Goal: Complete application form

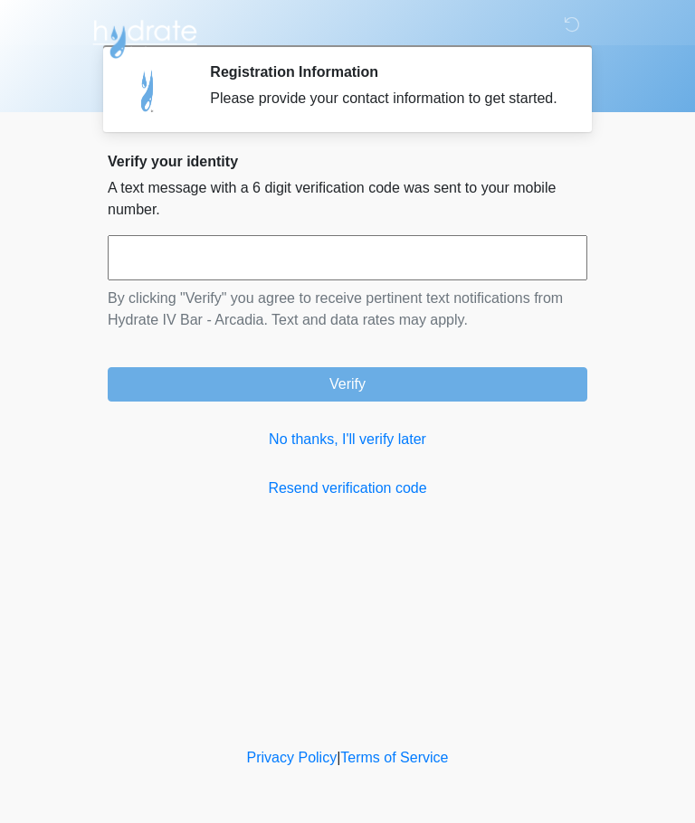
scroll to position [1, 0]
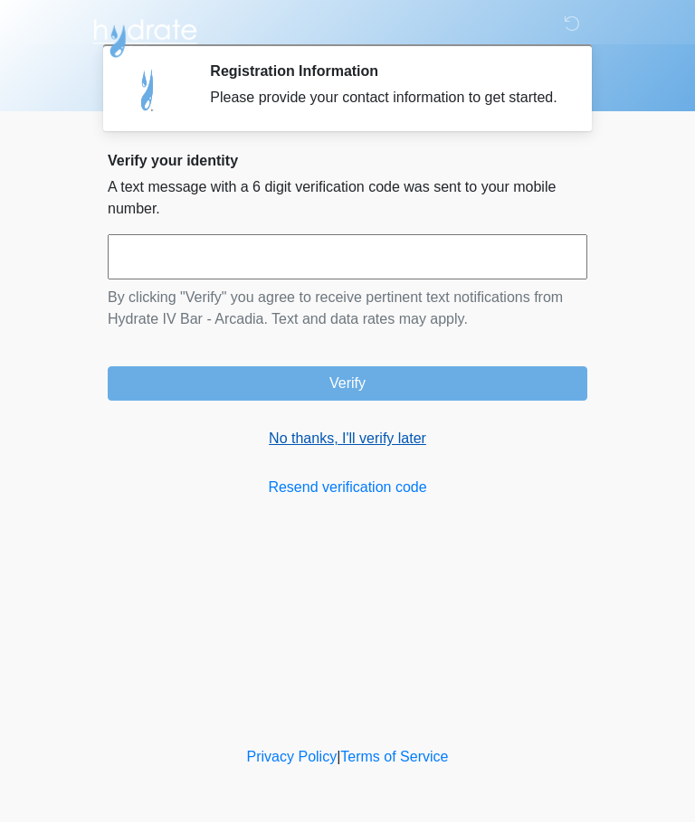
click at [405, 451] on link "No thanks, I'll verify later" at bounding box center [348, 440] width 480 height 22
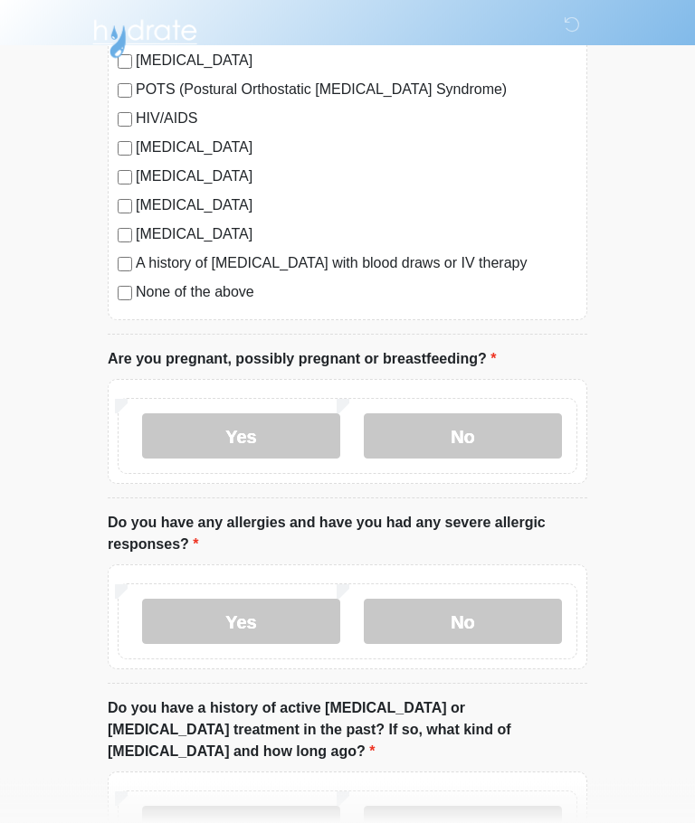
scroll to position [472, 0]
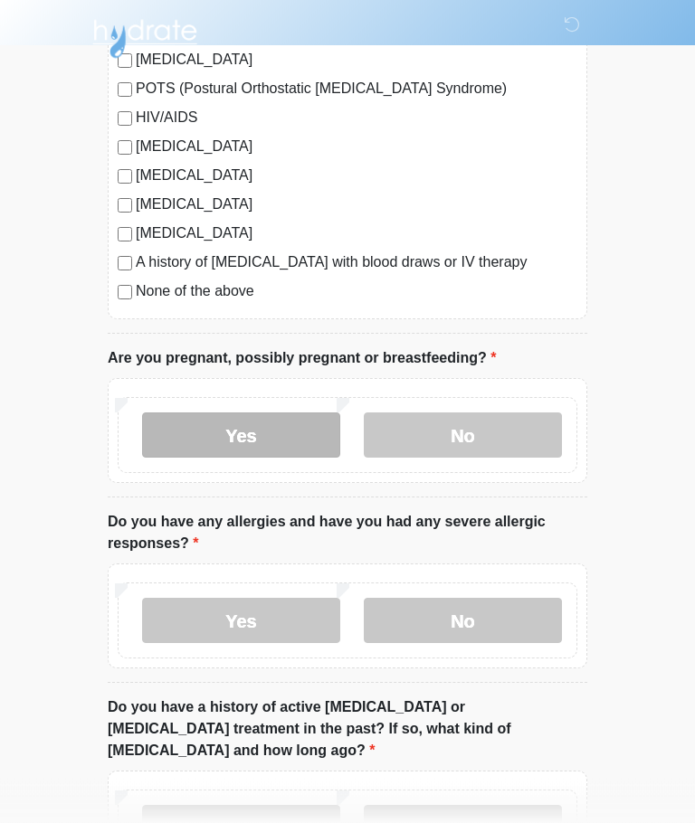
click at [185, 440] on label "Yes" at bounding box center [241, 436] width 198 height 45
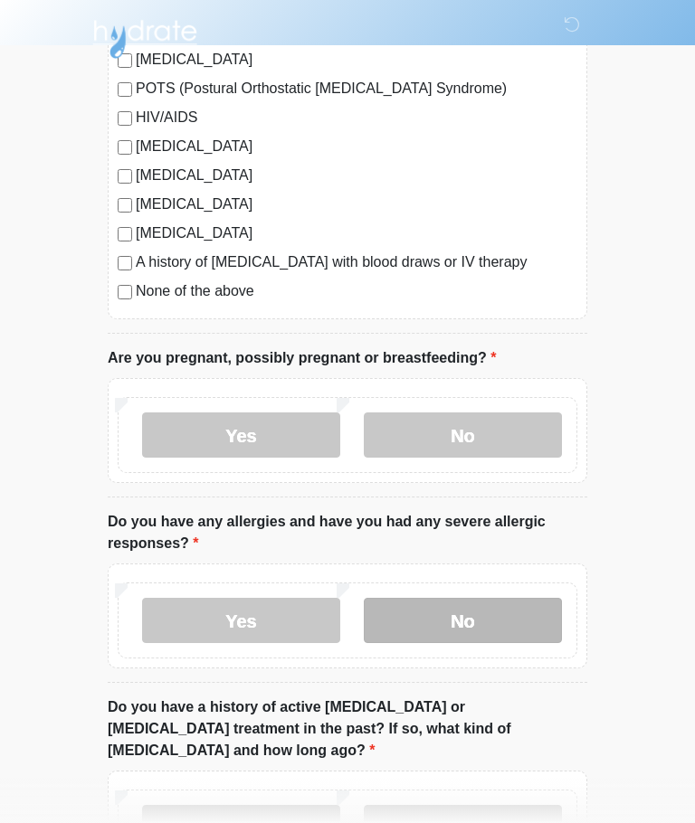
click at [509, 630] on label "No" at bounding box center [463, 620] width 198 height 45
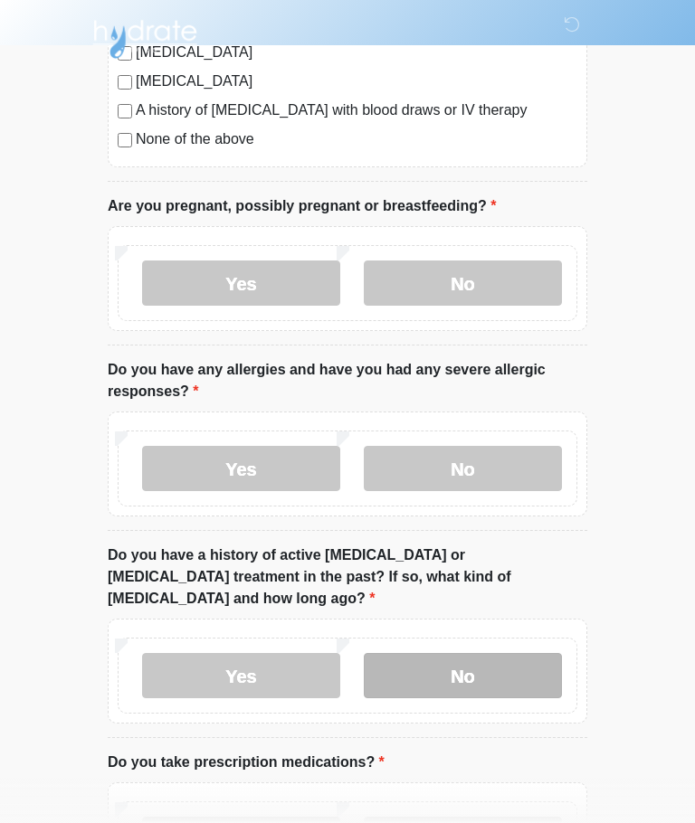
click at [512, 654] on label "No" at bounding box center [463, 675] width 198 height 45
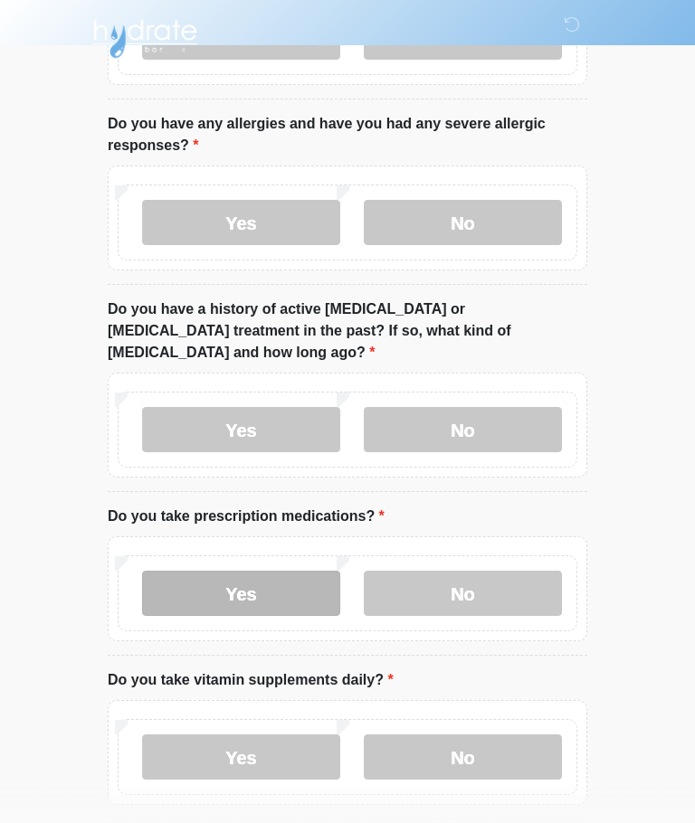
click at [193, 572] on label "Yes" at bounding box center [241, 594] width 198 height 45
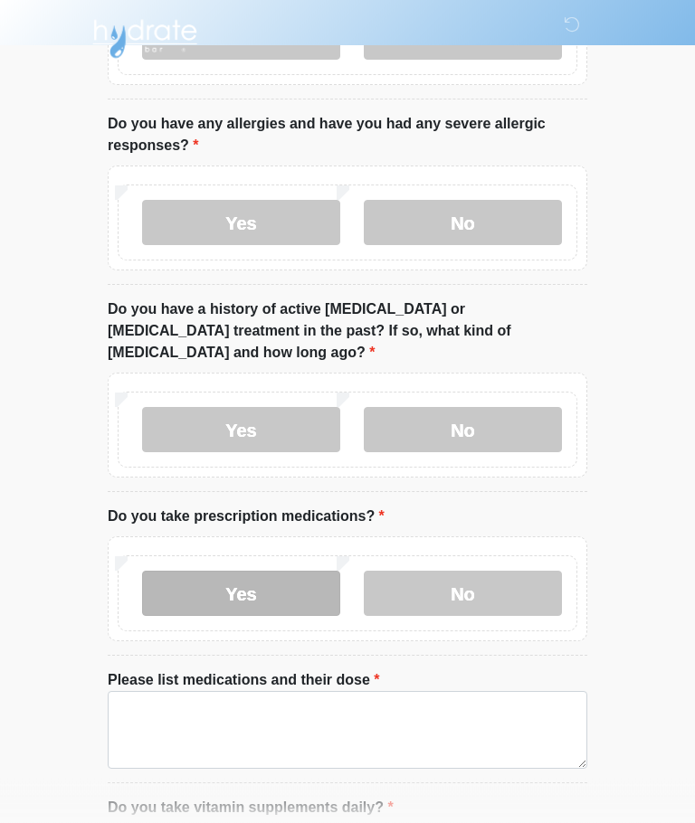
scroll to position [871, 0]
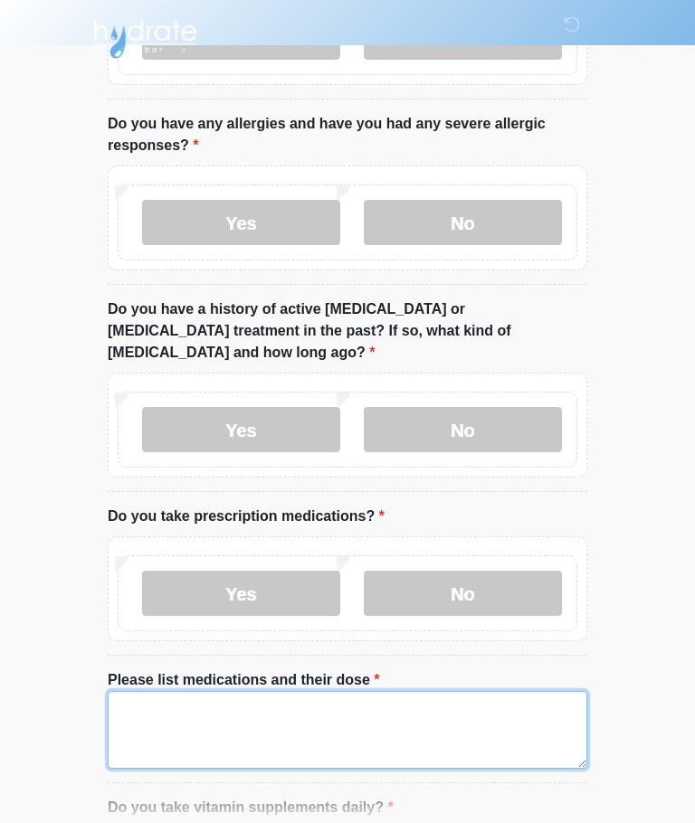
click at [445, 694] on textarea "Please list medications and their dose" at bounding box center [348, 730] width 480 height 78
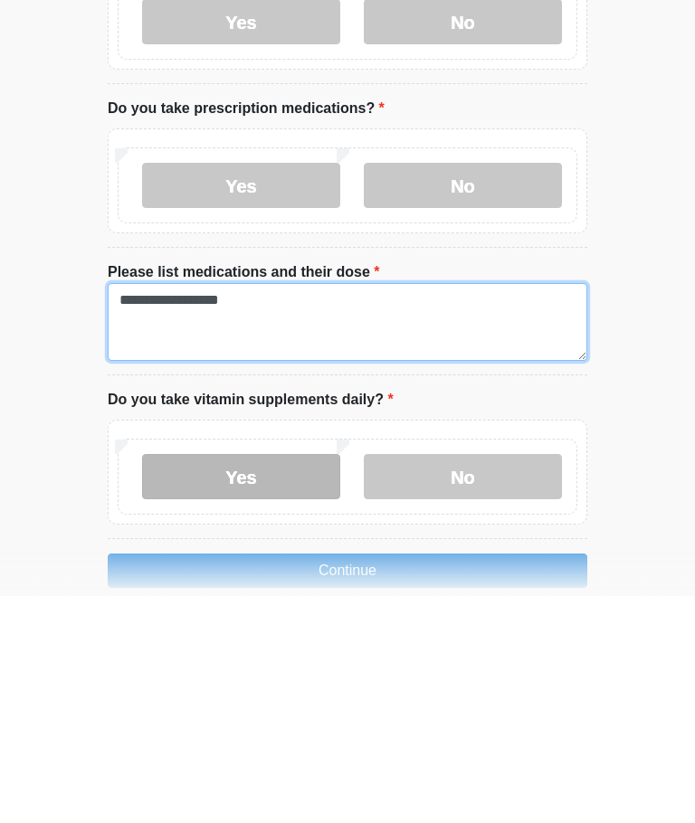
type textarea "**********"
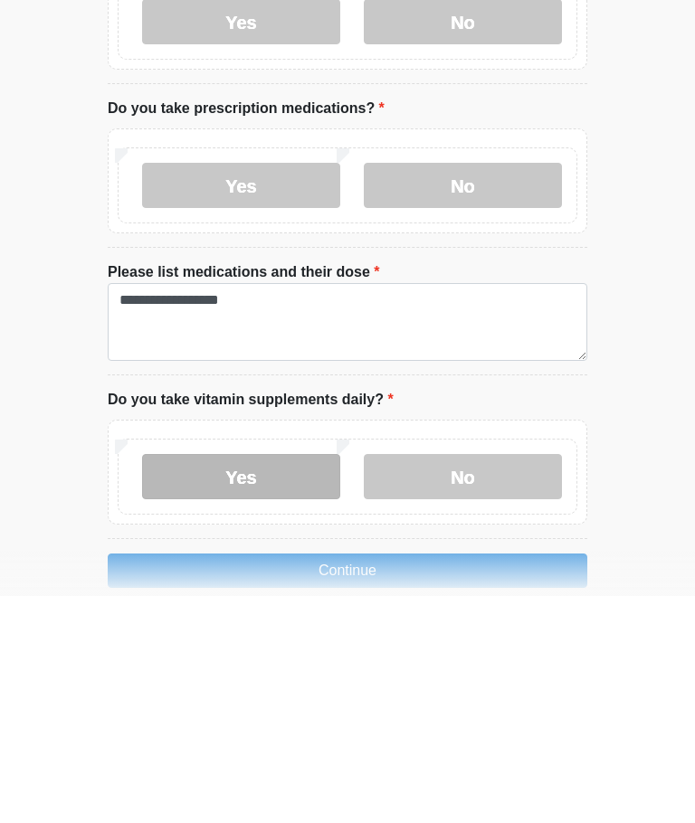
click at [196, 681] on label "Yes" at bounding box center [241, 703] width 198 height 45
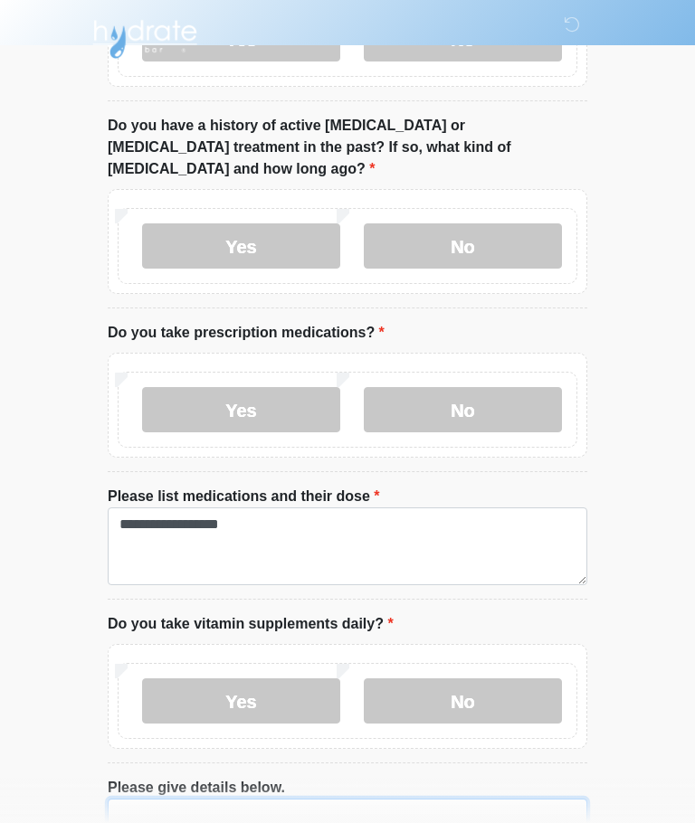
click at [145, 799] on textarea "Please give details below." at bounding box center [348, 838] width 480 height 78
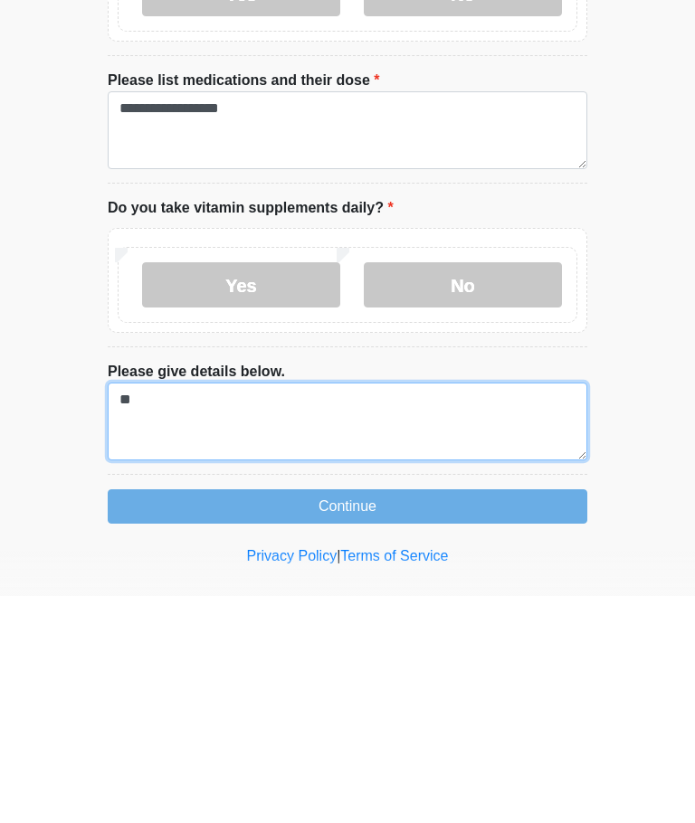
type textarea "*"
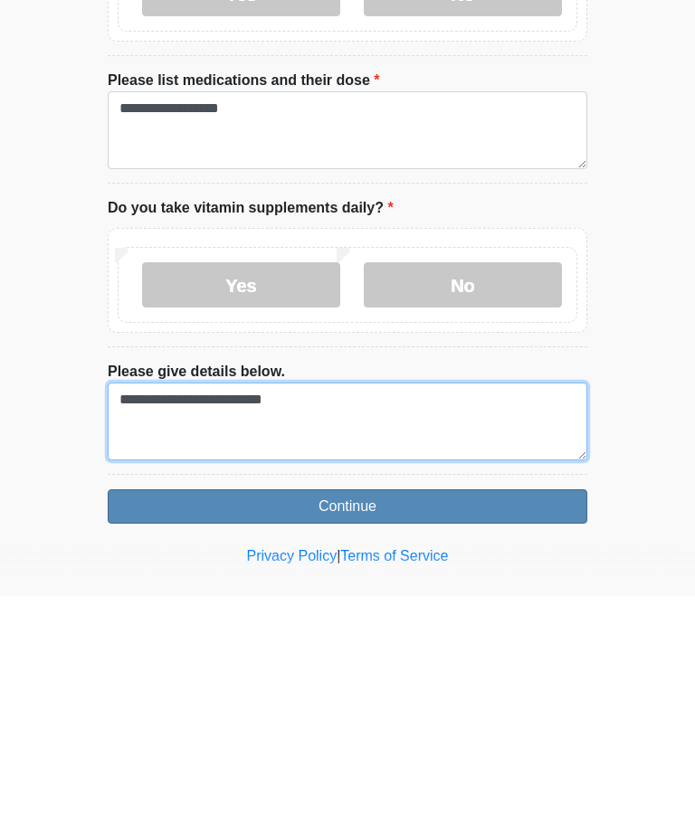
type textarea "**********"
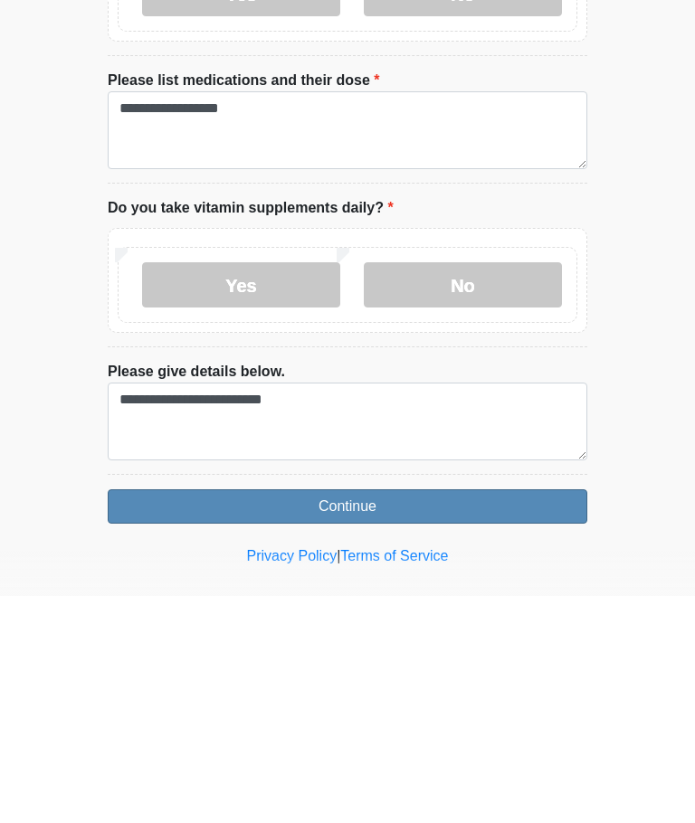
click at [156, 717] on button "Continue" at bounding box center [348, 734] width 480 height 34
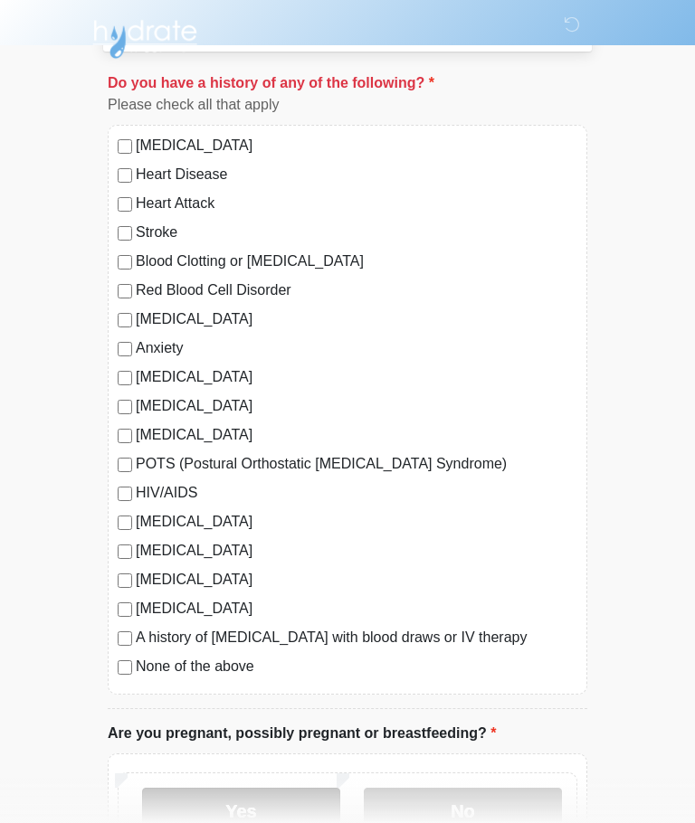
click at [187, 817] on label "Yes" at bounding box center [241, 810] width 198 height 45
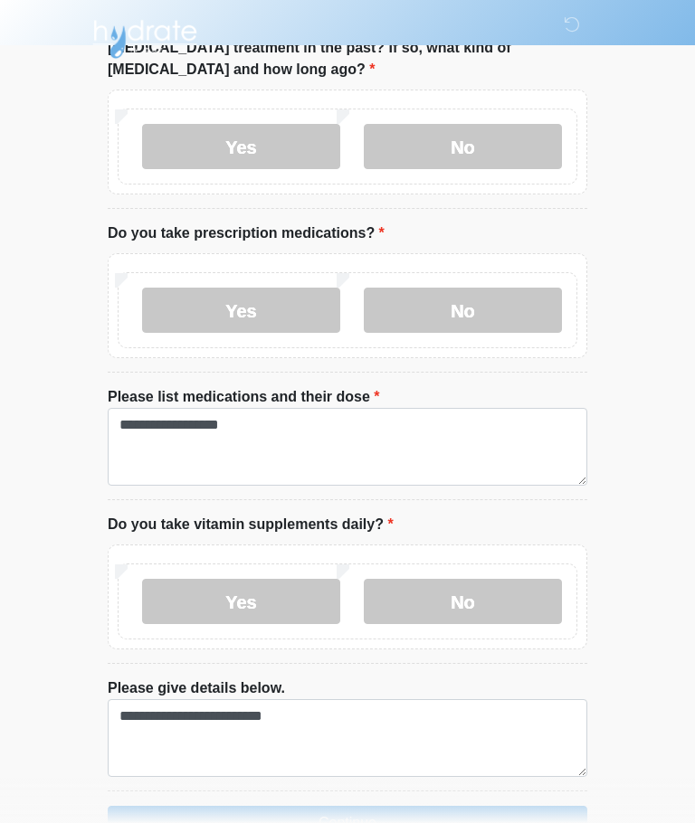
scroll to position [1182, 0]
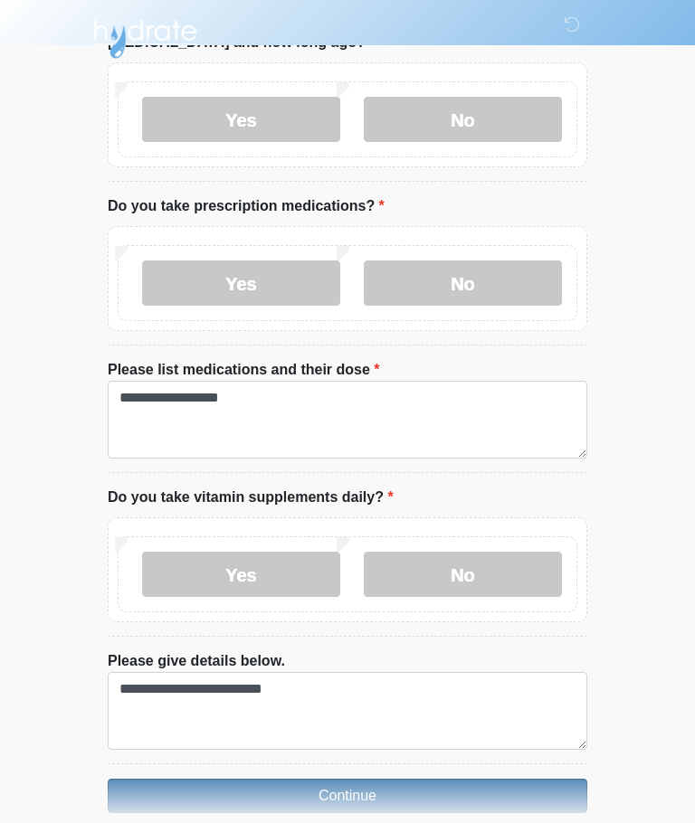
click at [480, 779] on button "Continue" at bounding box center [348, 796] width 480 height 34
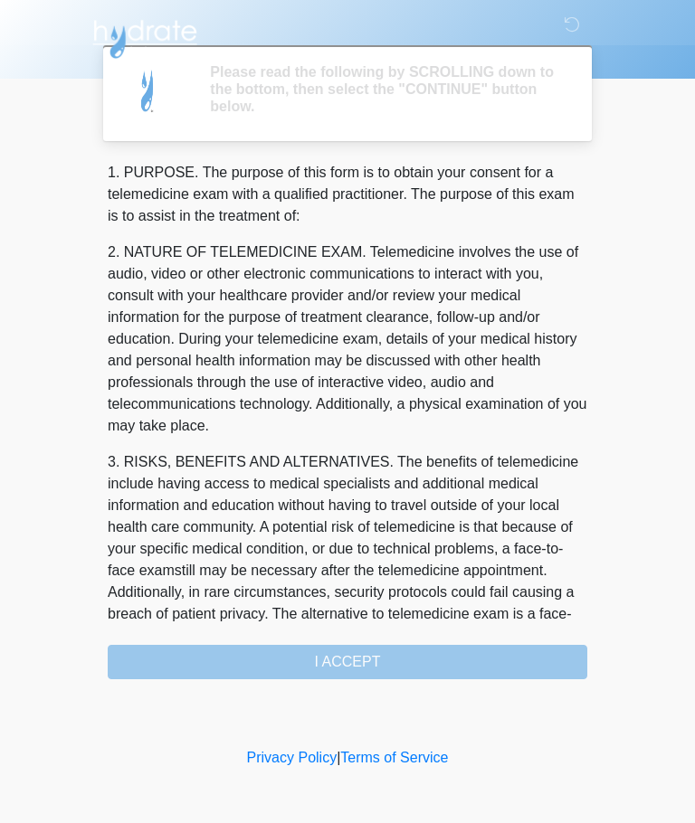
scroll to position [0, 0]
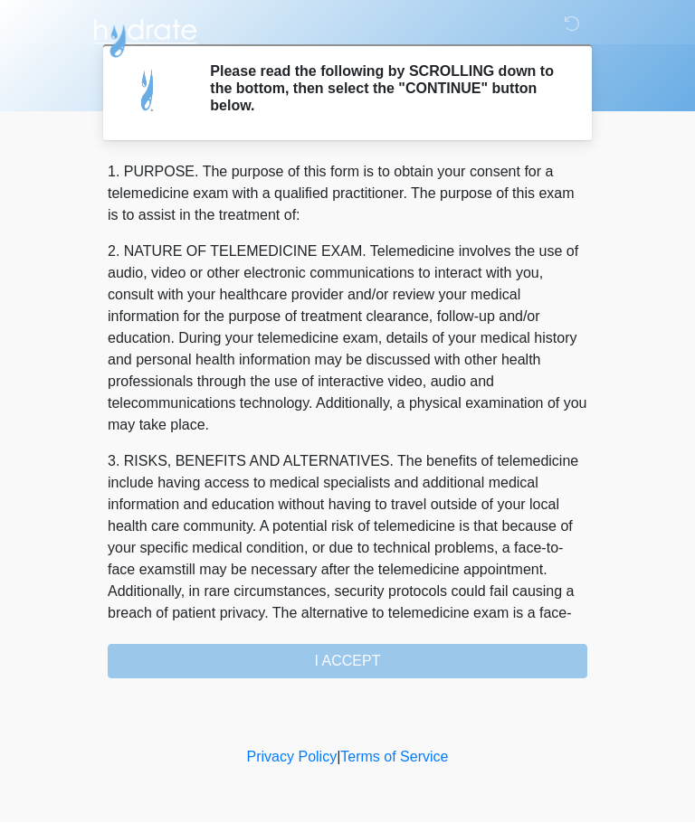
click at [467, 651] on div "1. PURPOSE. The purpose of this form is to obtain your consent for a telemedici…" at bounding box center [348, 421] width 480 height 518
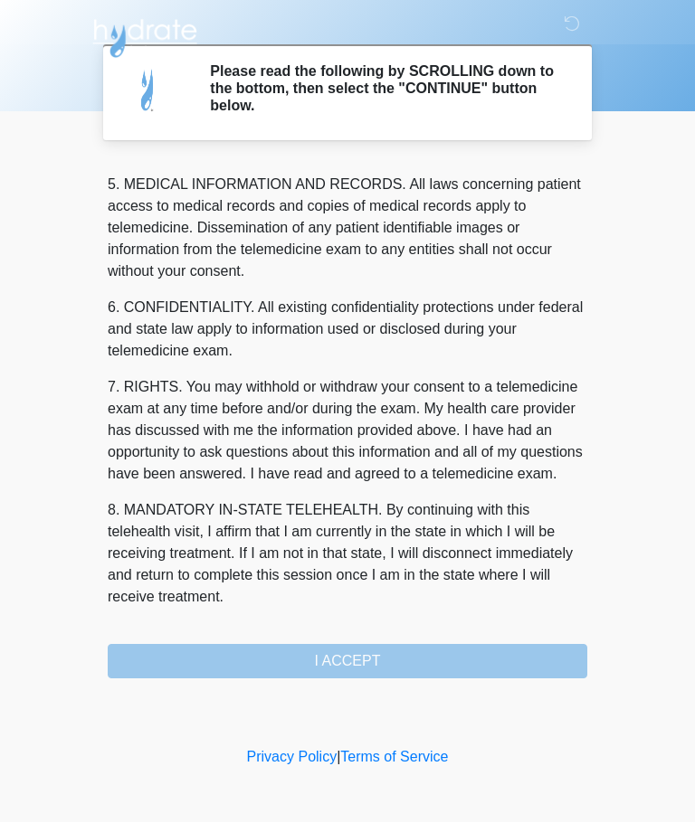
click at [481, 653] on div "1. PURPOSE. The purpose of this form is to obtain your consent for a telemedici…" at bounding box center [348, 421] width 480 height 518
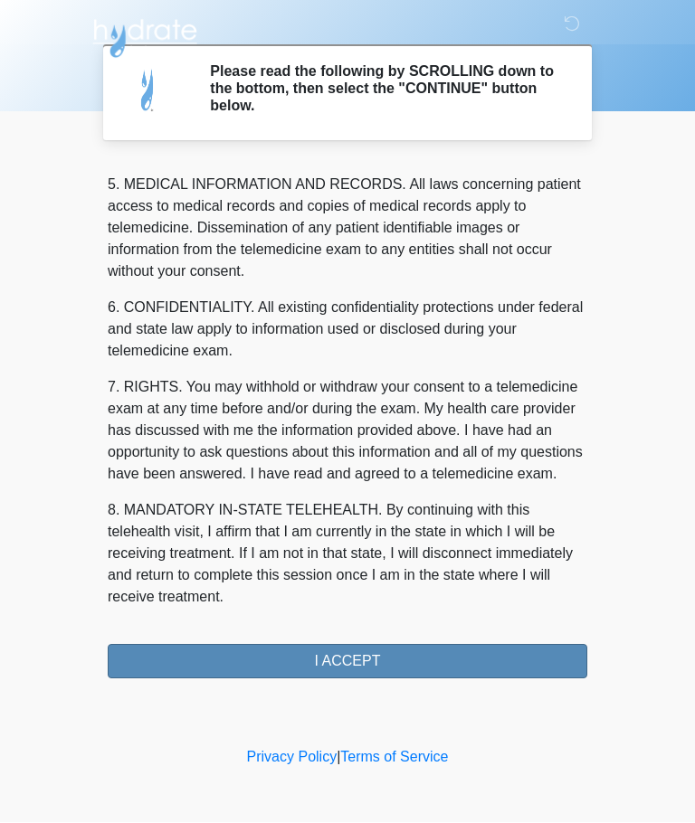
click at [436, 667] on button "I ACCEPT" at bounding box center [348, 662] width 480 height 34
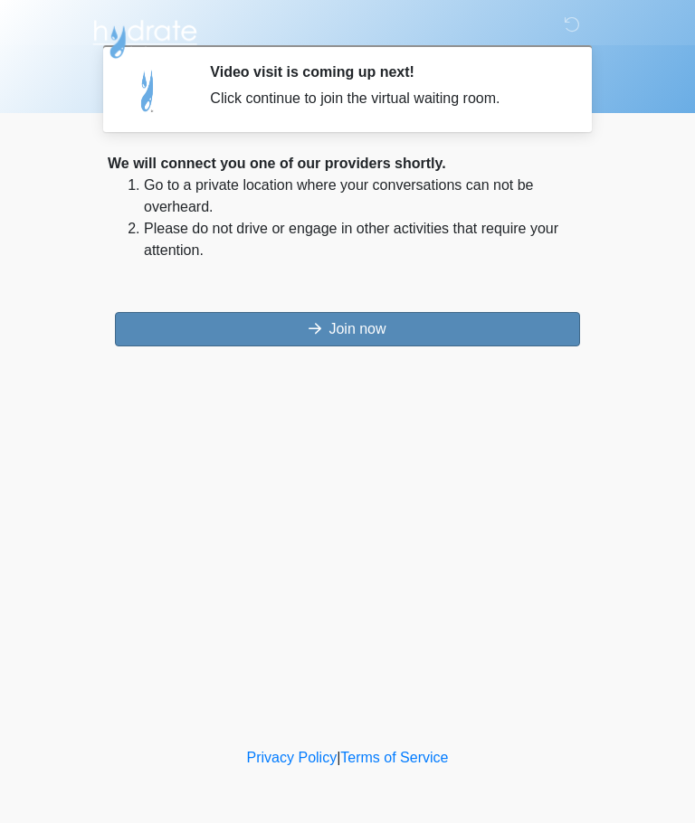
click at [213, 344] on button "Join now" at bounding box center [347, 329] width 465 height 34
